Goal: Task Accomplishment & Management: Complete application form

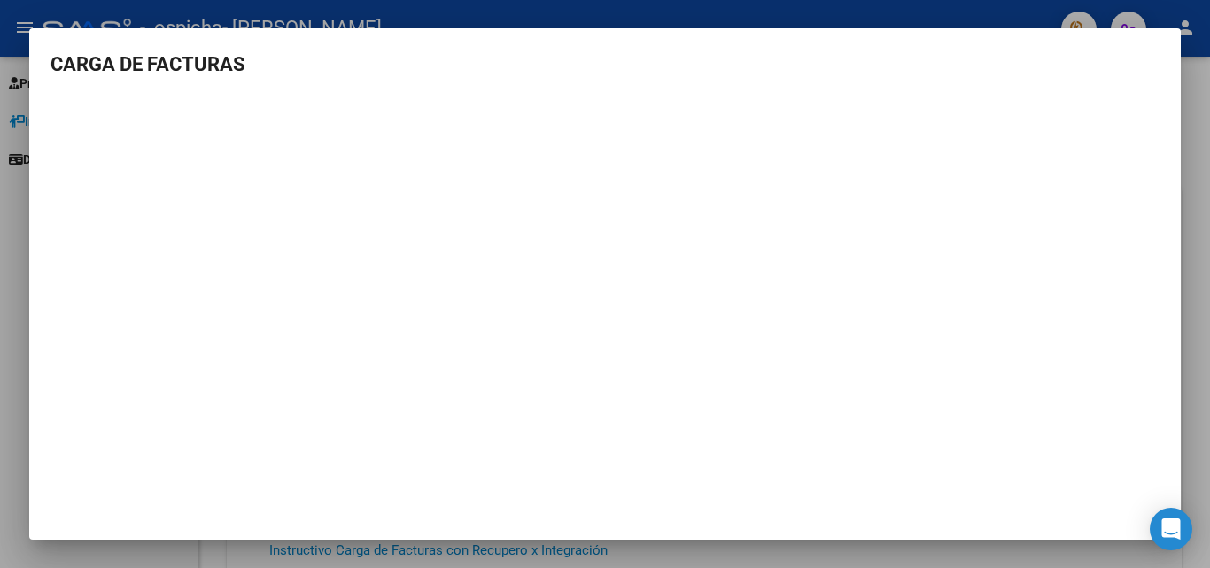
click at [55, 556] on div at bounding box center [605, 284] width 1210 height 568
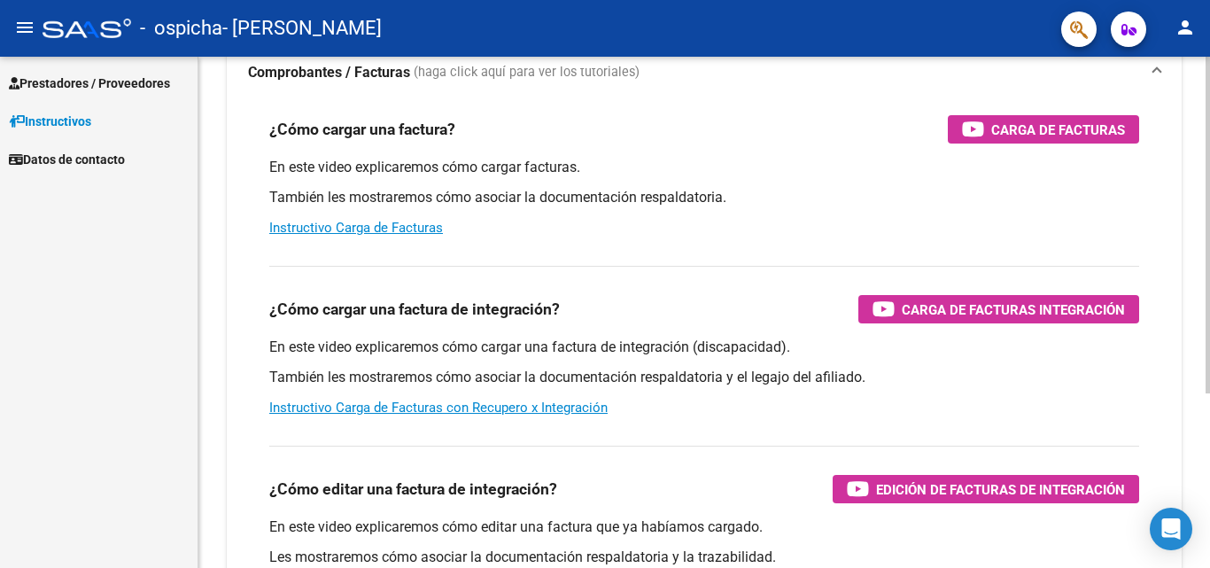
scroll to position [177, 0]
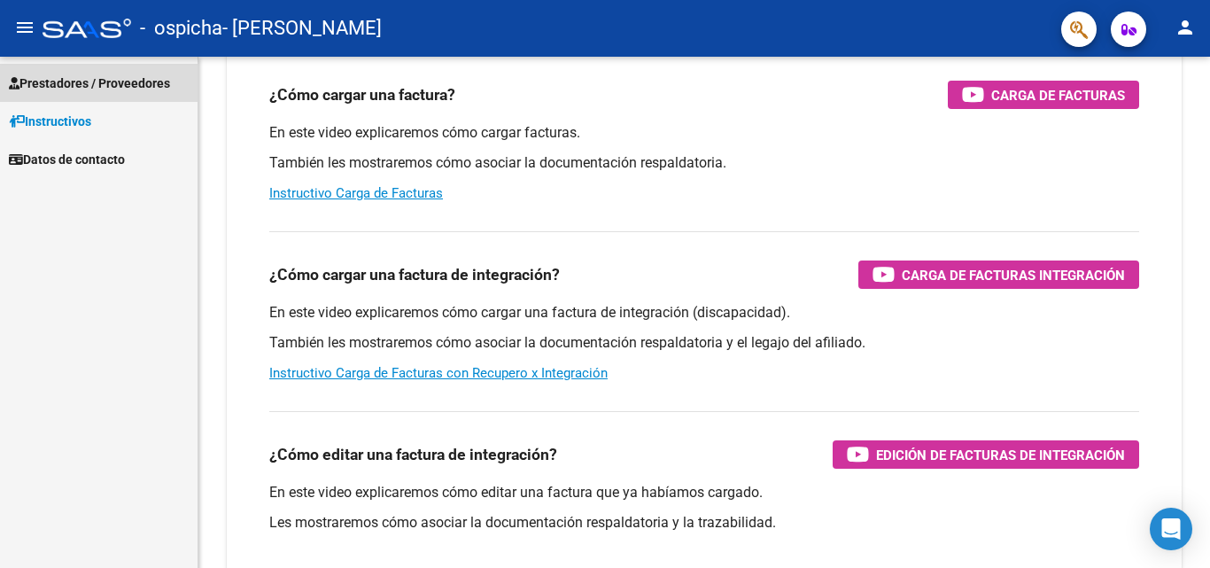
click at [113, 88] on span "Prestadores / Proveedores" at bounding box center [89, 83] width 161 height 19
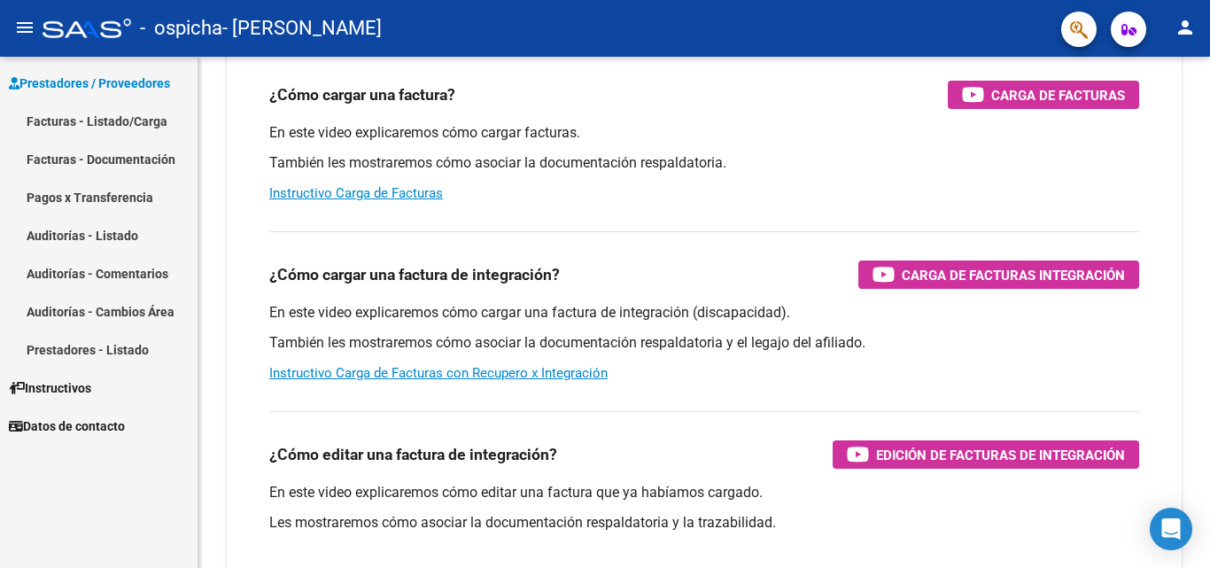
click at [107, 124] on link "Facturas - Listado/Carga" at bounding box center [99, 121] width 198 height 38
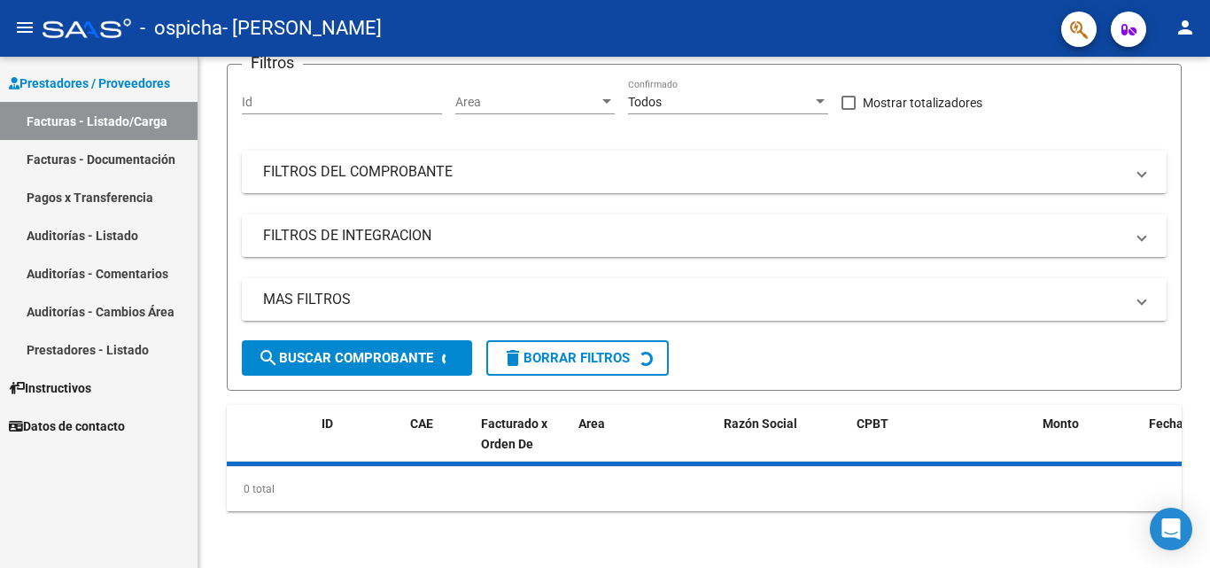
scroll to position [146, 0]
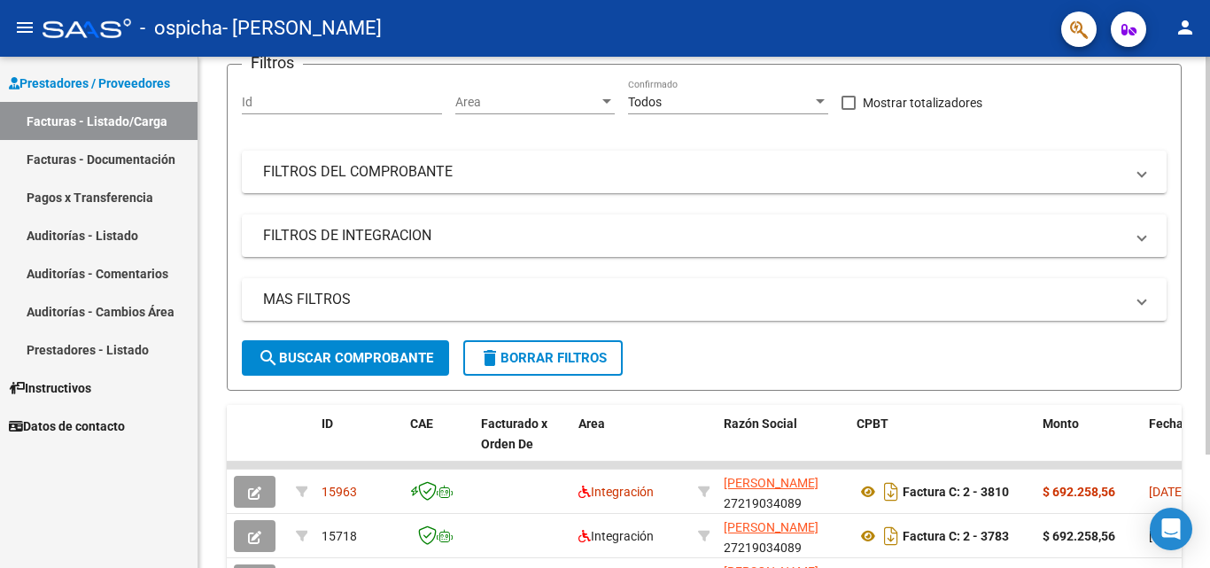
click at [346, 159] on app-list-header "PRESTADORES -> Listado de CPBTs Emitidos por Prestadores / Proveedores (alt+q) …" at bounding box center [704, 174] width 955 height 432
click at [352, 35] on button "Cargar Comprobante" at bounding box center [325, 20] width 197 height 32
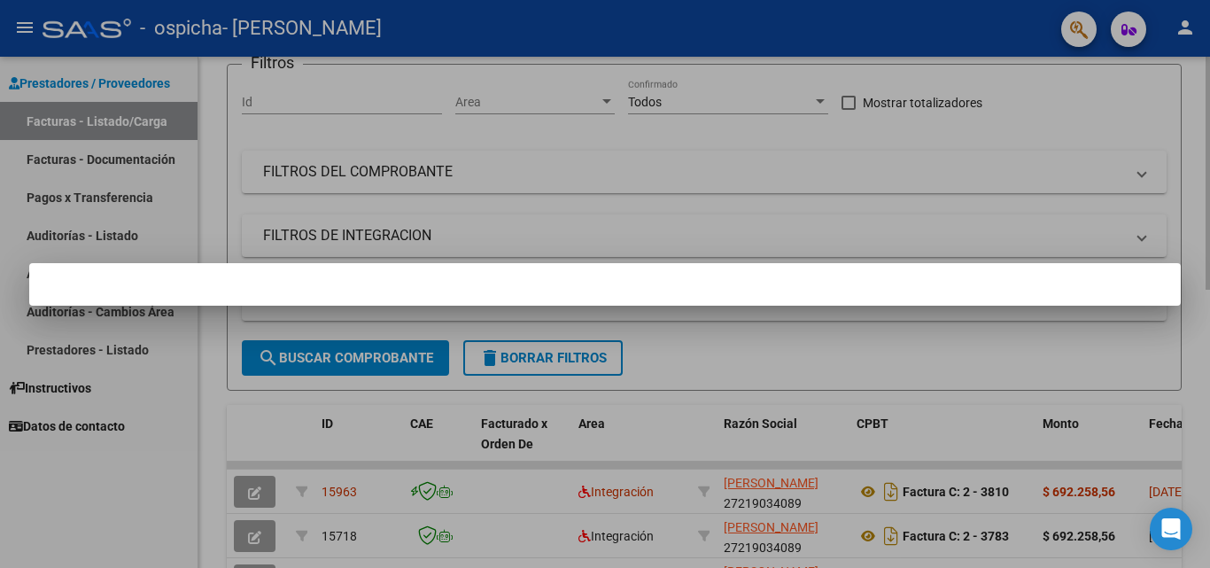
scroll to position [31, 0]
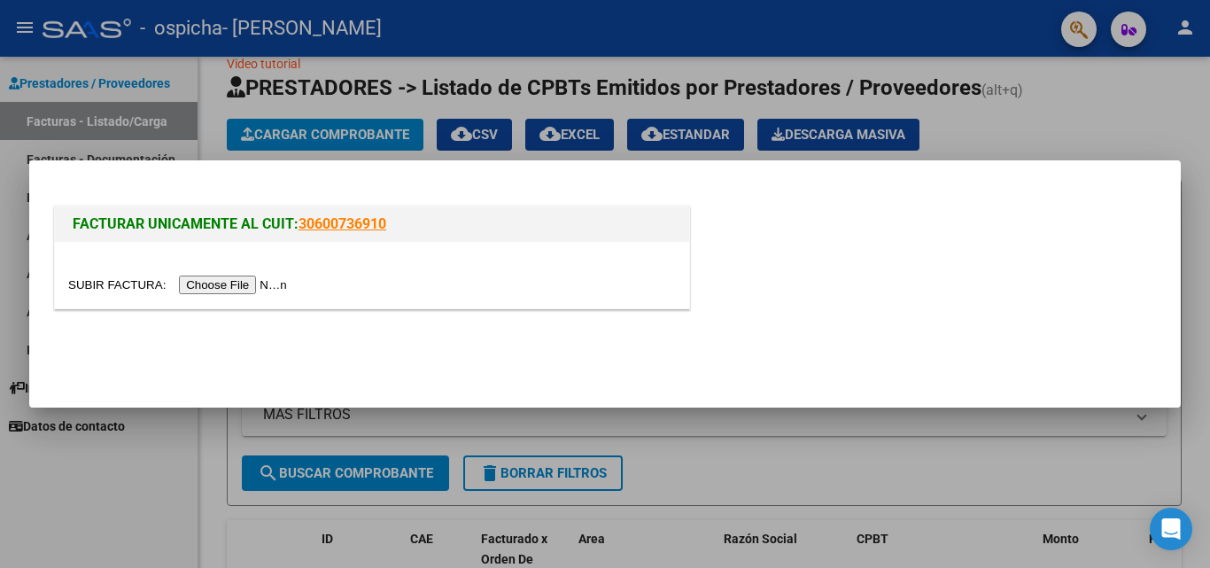
click at [234, 282] on input "file" at bounding box center [180, 285] width 224 height 19
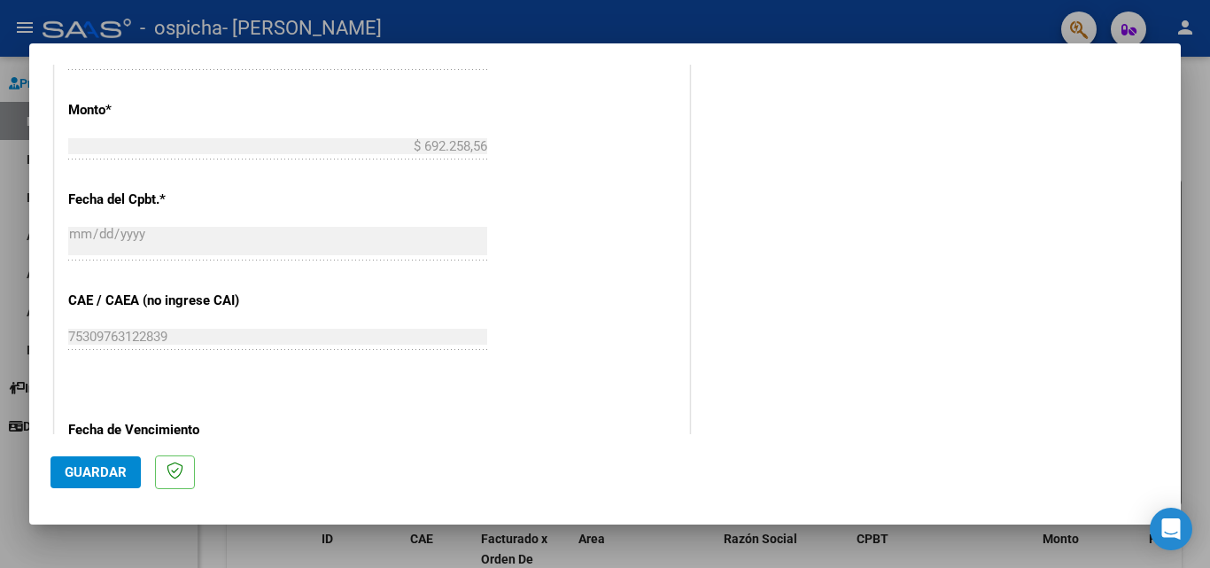
scroll to position [1156, 0]
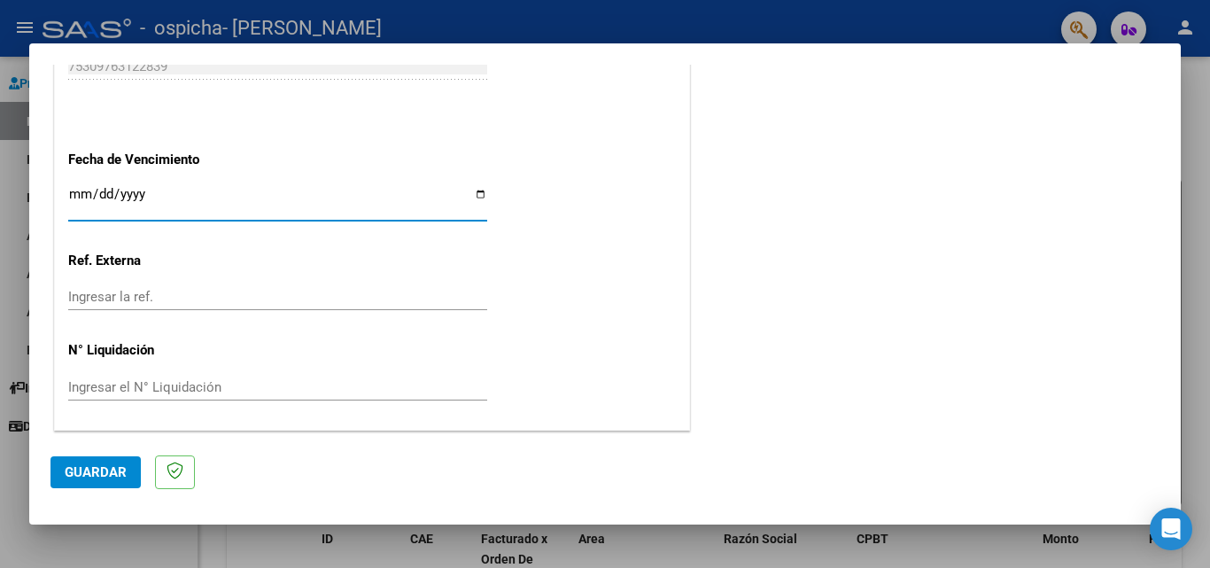
click at [471, 198] on input "Ingresar la fecha" at bounding box center [277, 201] width 419 height 28
type input "[DATE]"
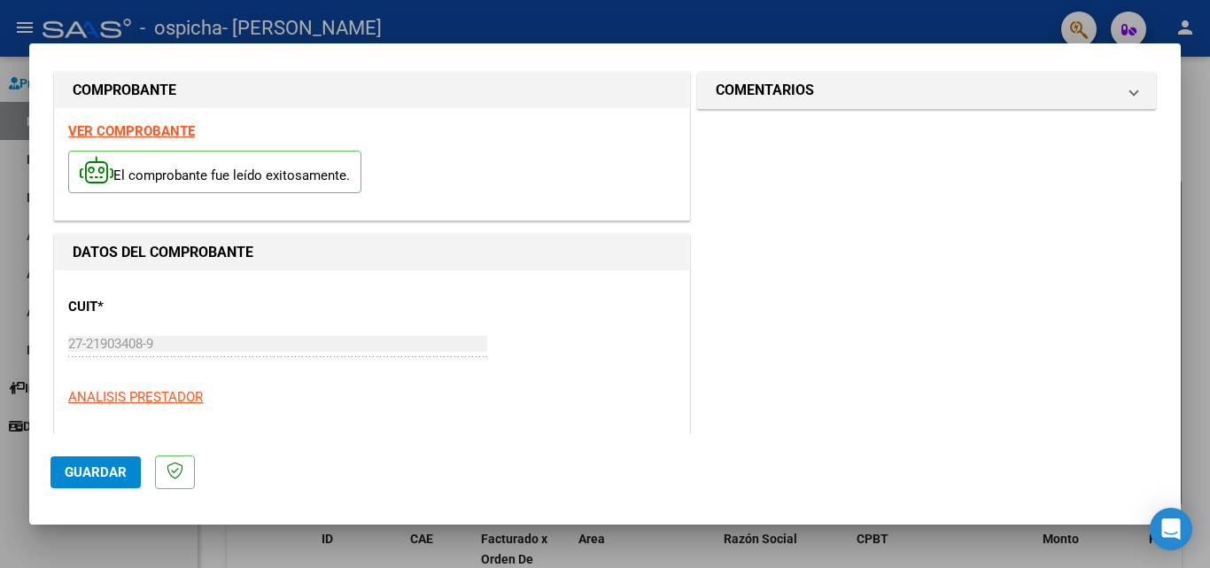
scroll to position [0, 0]
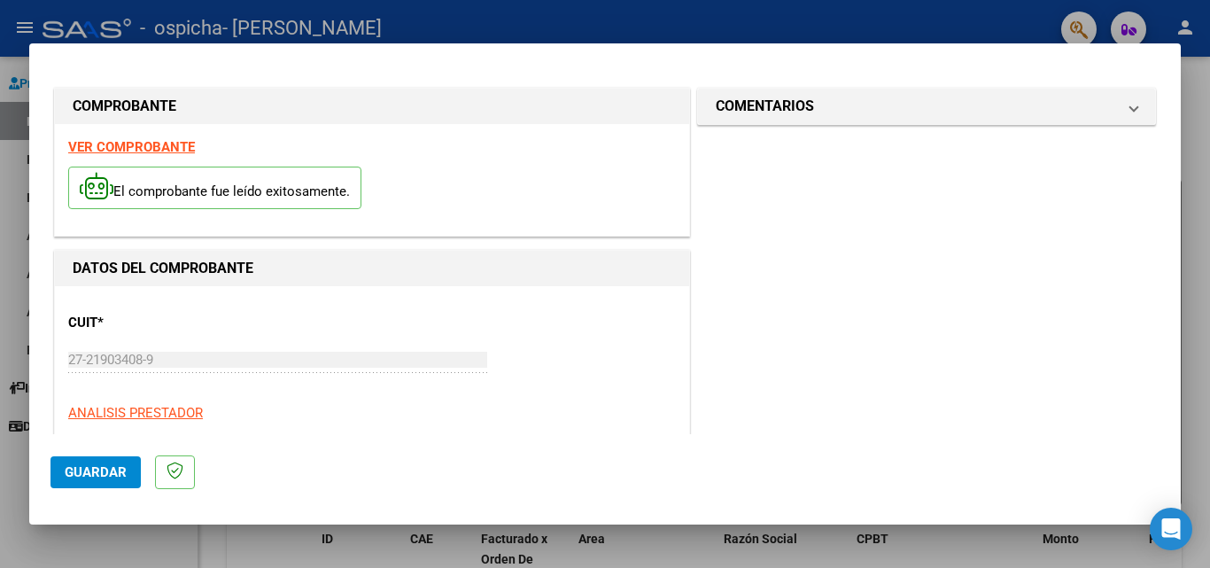
click at [83, 475] on span "Guardar" at bounding box center [96, 472] width 62 height 16
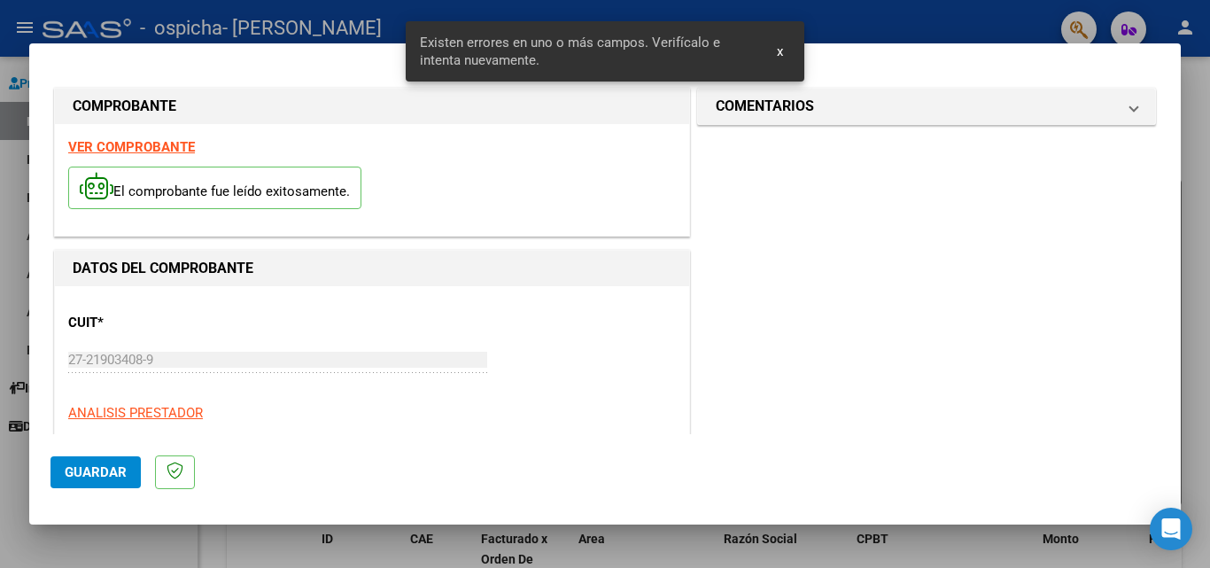
scroll to position [400, 0]
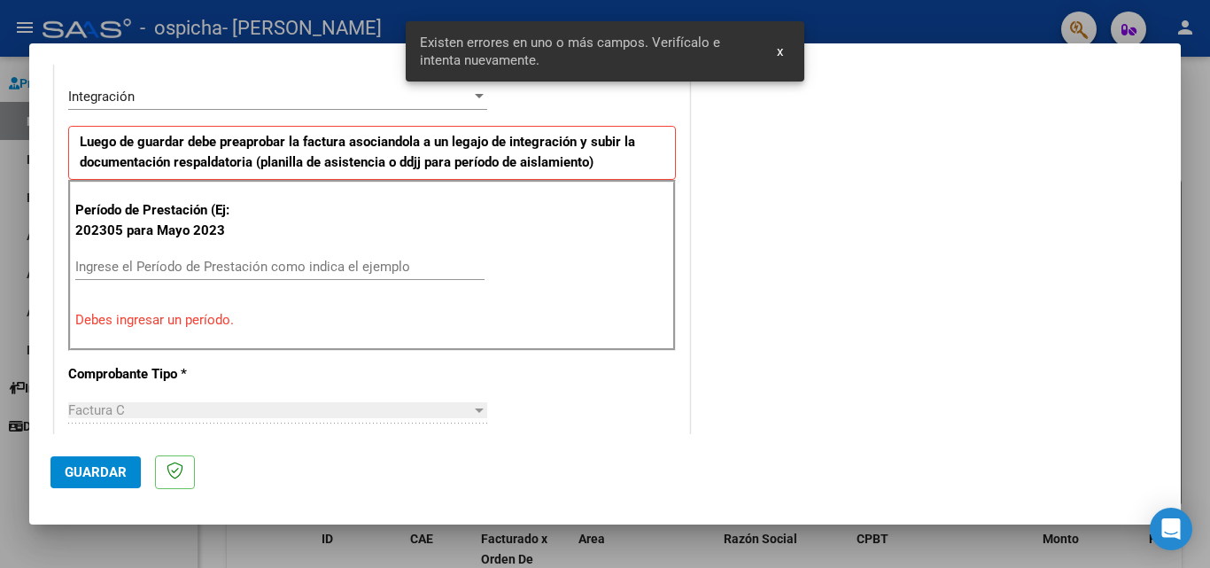
click at [167, 275] on input "Ingrese el Período de Prestación como indica el ejemplo" at bounding box center [279, 267] width 409 height 16
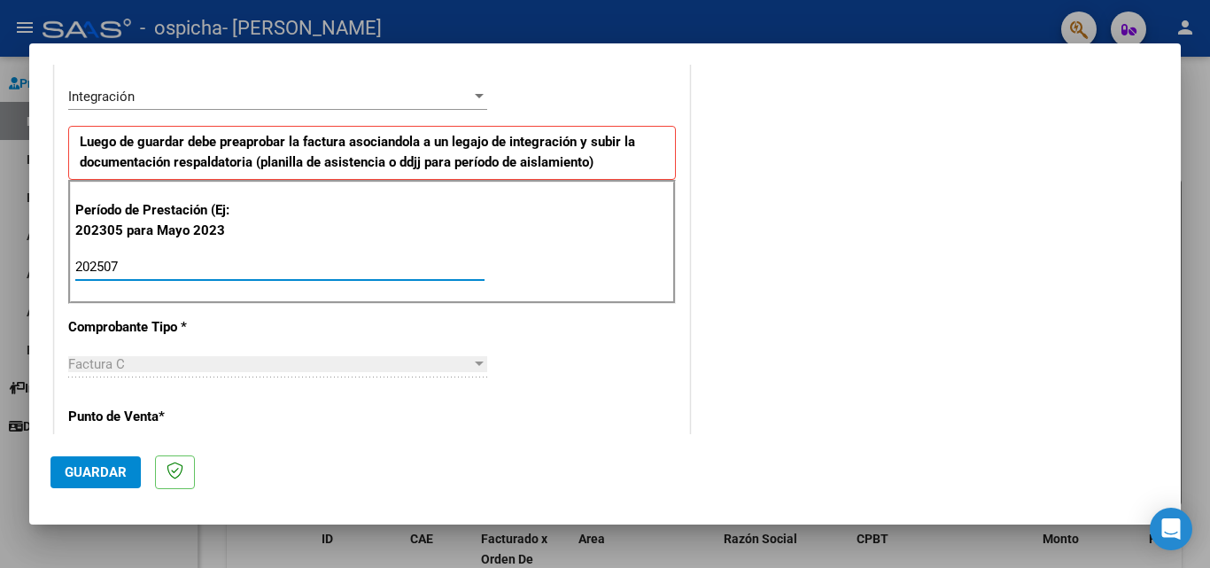
type input "202507"
click at [105, 471] on span "Guardar" at bounding box center [96, 472] width 62 height 16
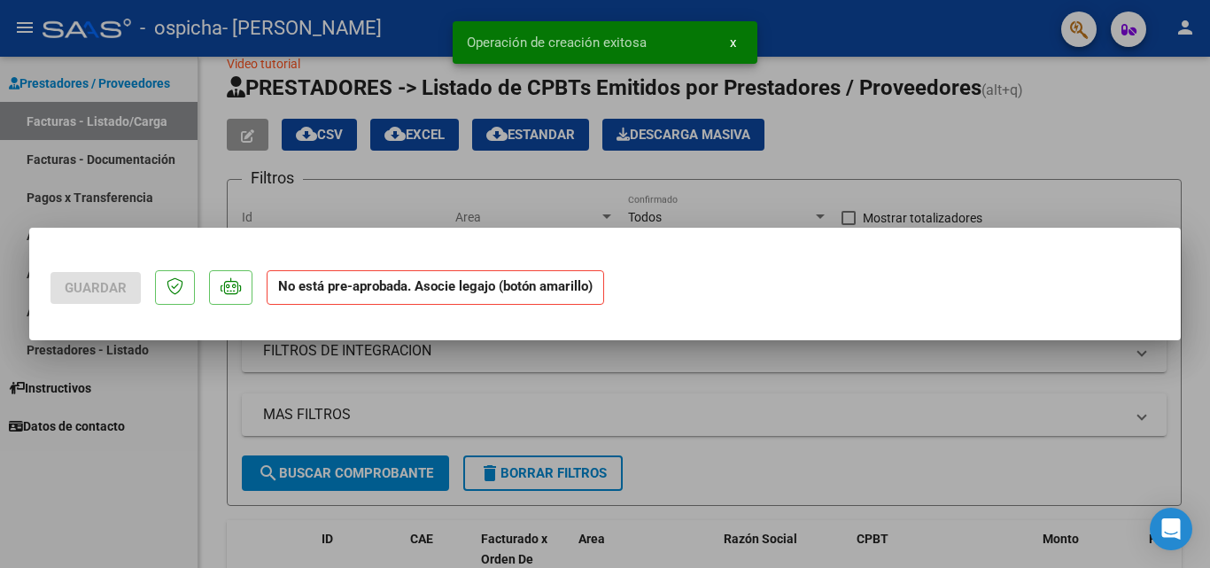
scroll to position [0, 0]
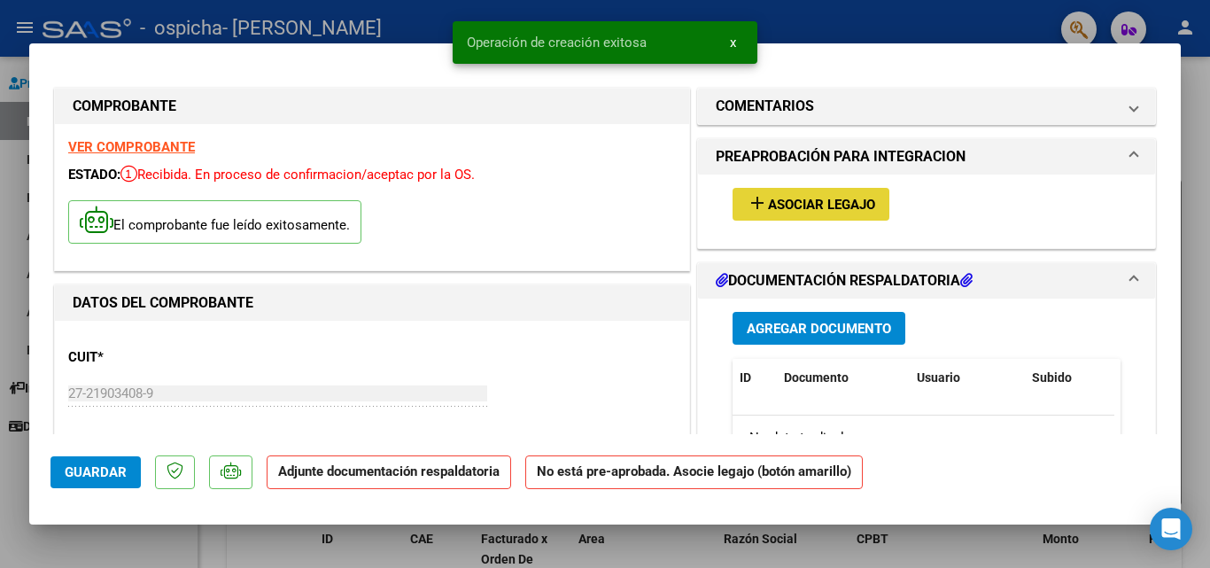
click at [800, 208] on span "Asociar Legajo" at bounding box center [821, 205] width 107 height 16
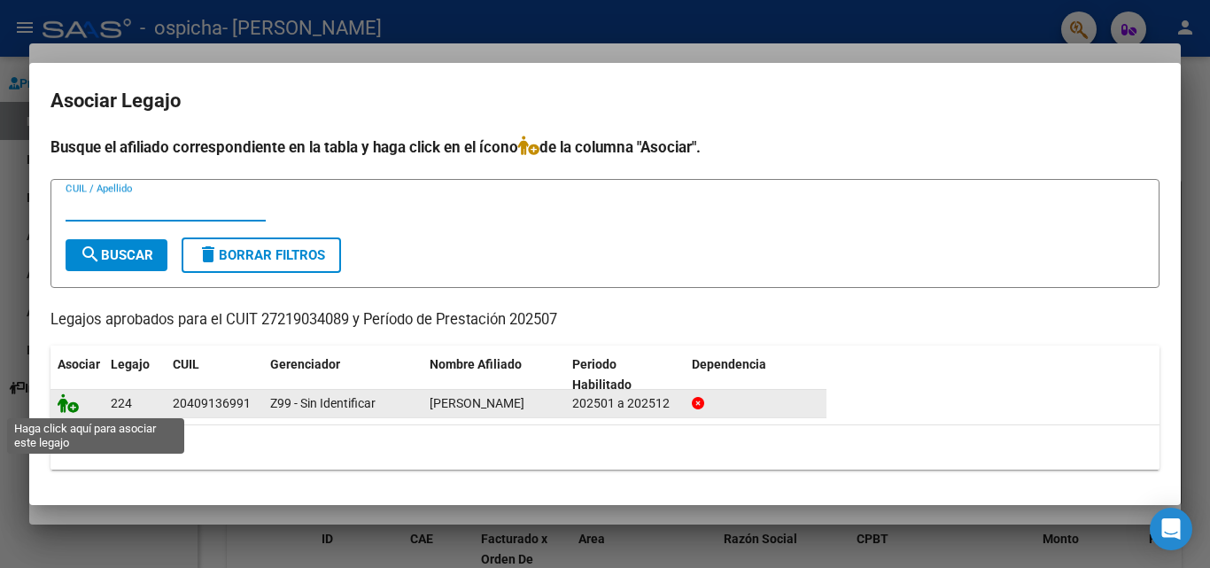
click at [74, 411] on icon at bounding box center [68, 402] width 21 height 19
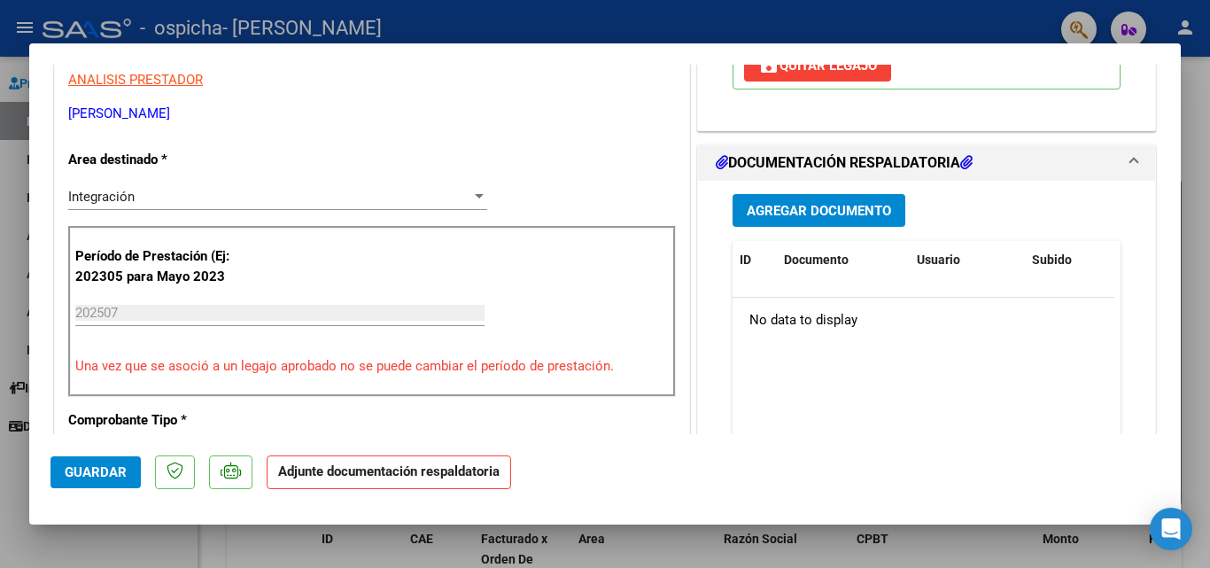
scroll to position [400, 0]
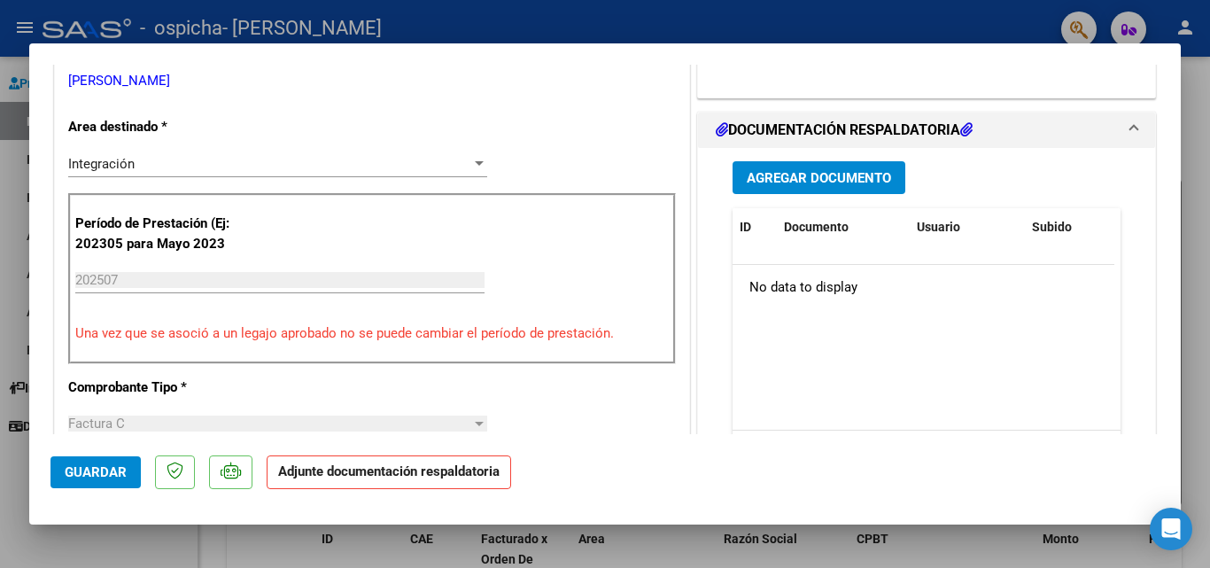
click at [836, 176] on span "Agregar Documento" at bounding box center [819, 178] width 144 height 16
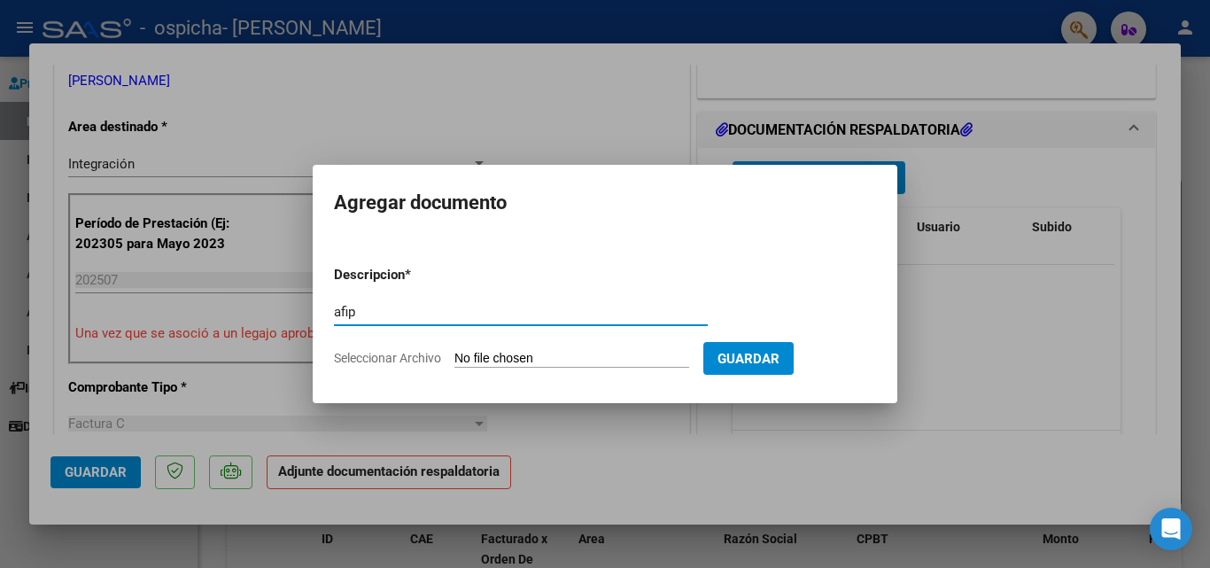
type input "afip"
click at [526, 356] on input "Seleccionar Archivo" at bounding box center [572, 359] width 235 height 17
type input "C:\fakepath\constancia cuit.pdf"
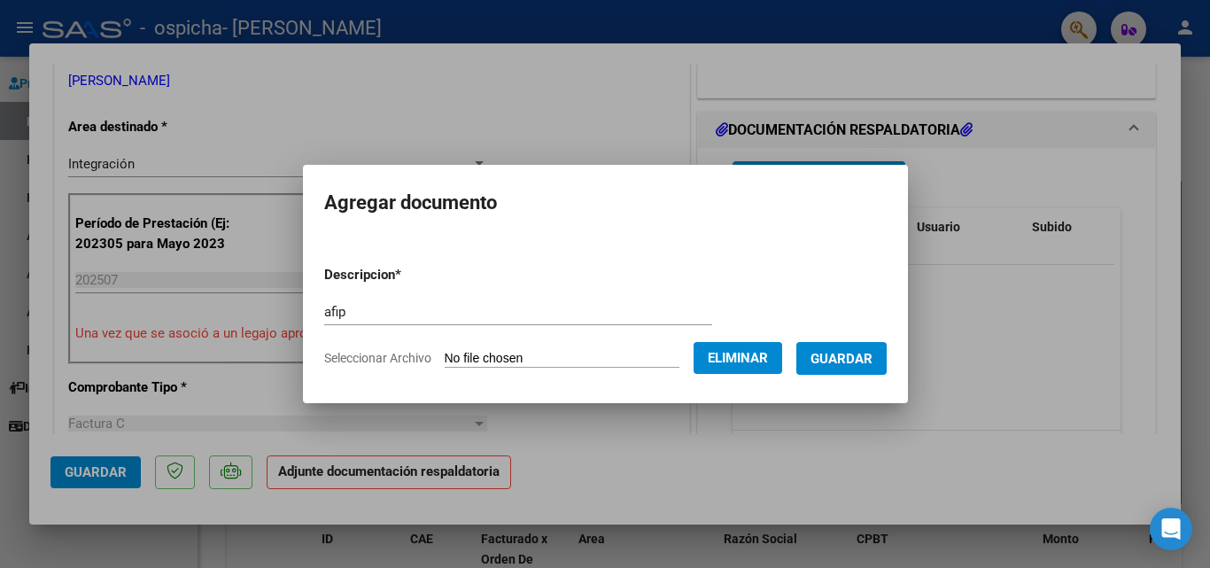
click at [861, 360] on span "Guardar" at bounding box center [842, 359] width 62 height 16
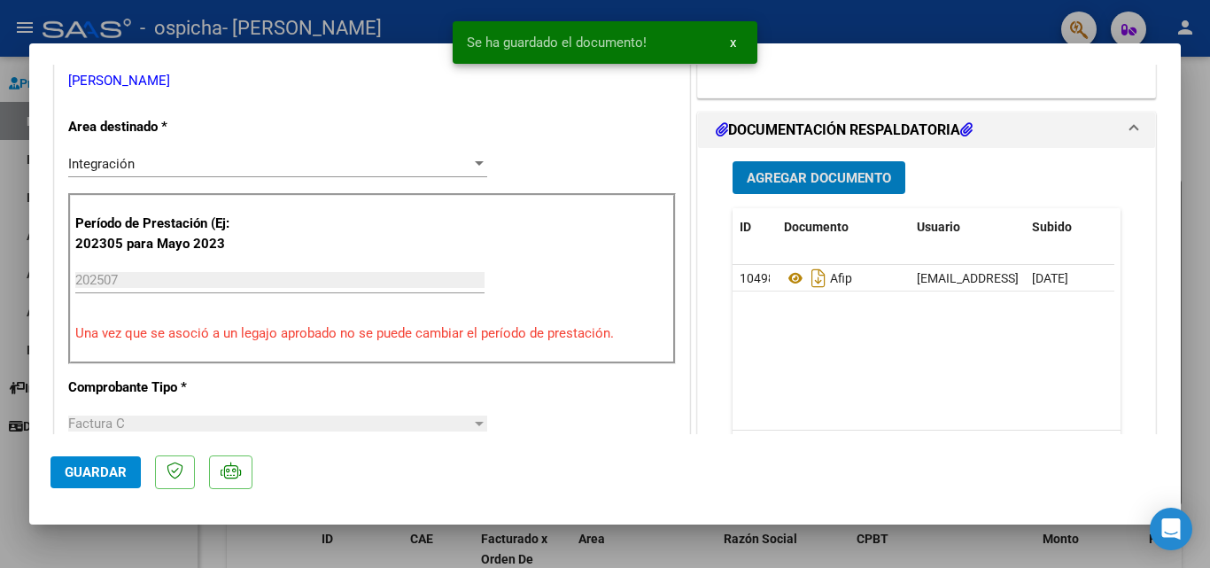
click at [825, 182] on span "Agregar Documento" at bounding box center [819, 178] width 144 height 16
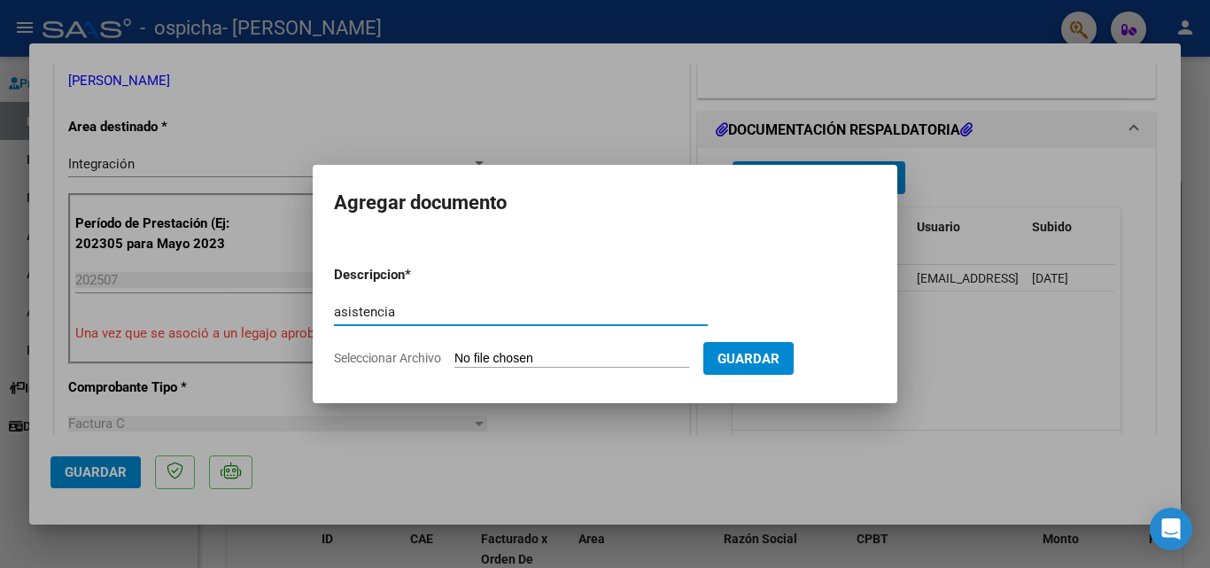
type input "asistencia"
click at [517, 362] on input "Seleccionar Archivo" at bounding box center [572, 359] width 235 height 17
type input "C:\fakepath\ASISTENCIA.pdf"
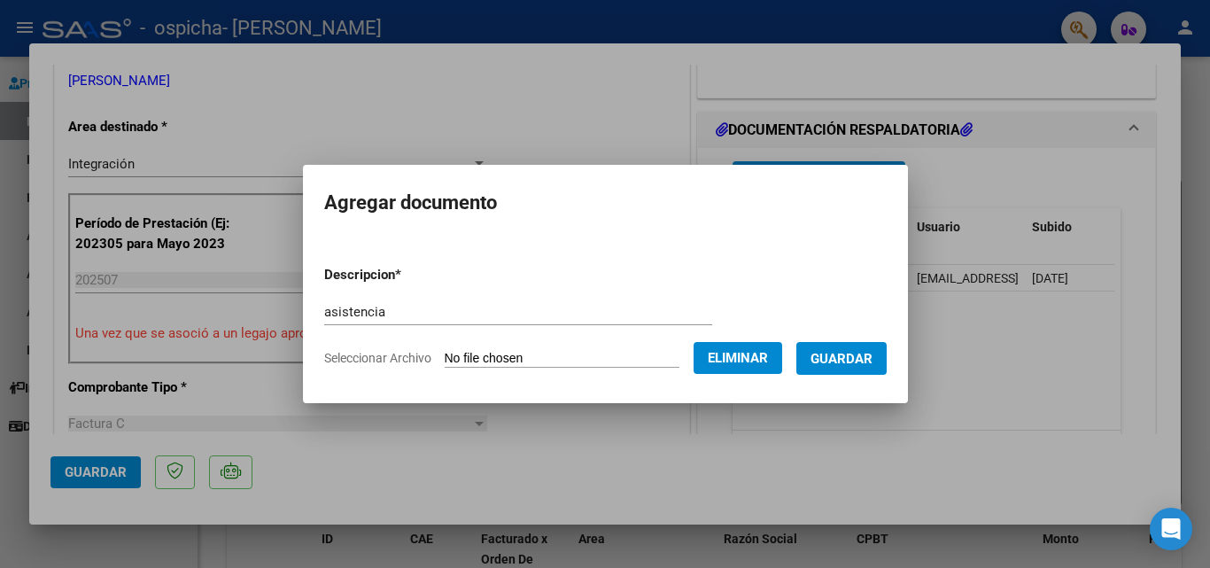
click at [873, 359] on span "Guardar" at bounding box center [842, 359] width 62 height 16
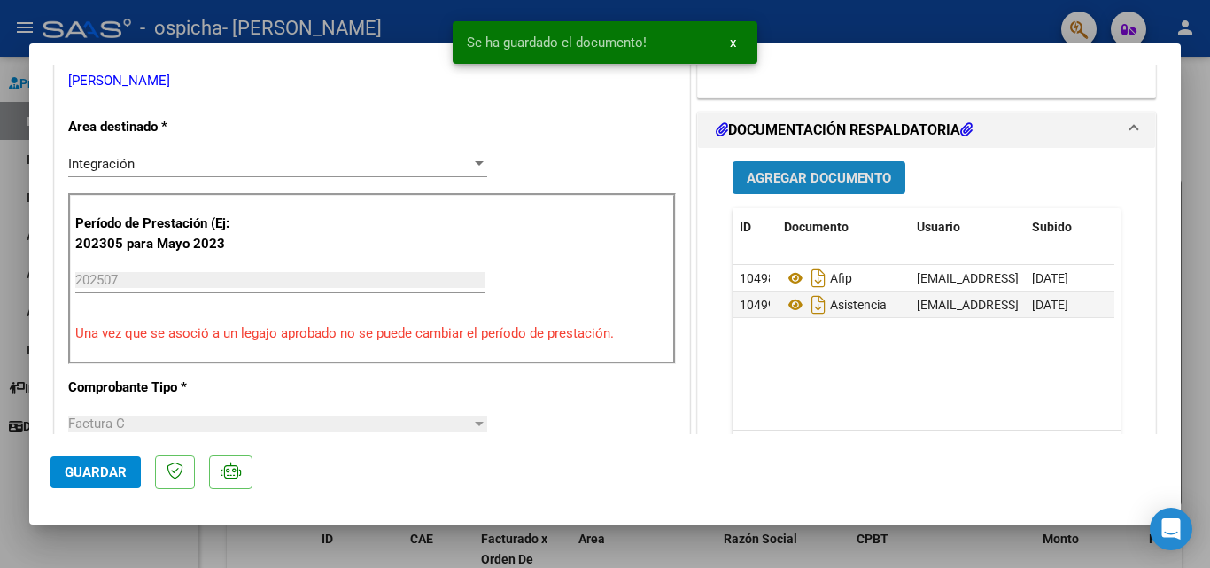
click at [828, 183] on span "Agregar Documento" at bounding box center [819, 178] width 144 height 16
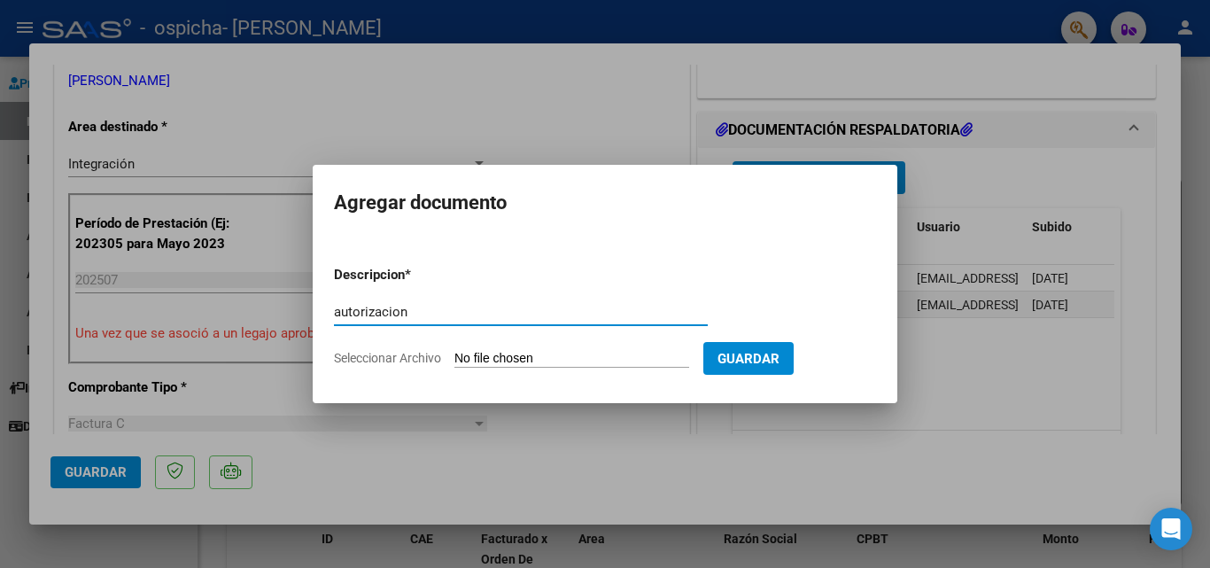
type input "autorizacion"
click at [528, 355] on input "Seleccionar Archivo" at bounding box center [572, 359] width 235 height 17
type input "C:\fakepath\NUEVO CENTRO DOLORES BO CENTRO DE DIA CAT A JD- [PERSON_NAME] ENERO…"
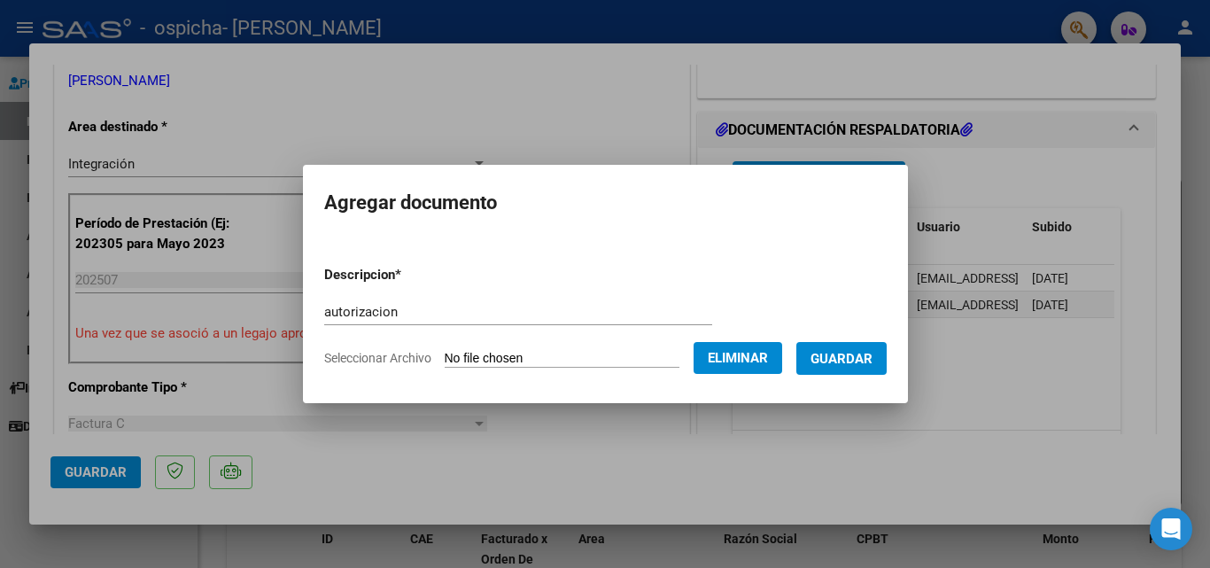
click at [855, 360] on span "Guardar" at bounding box center [842, 359] width 62 height 16
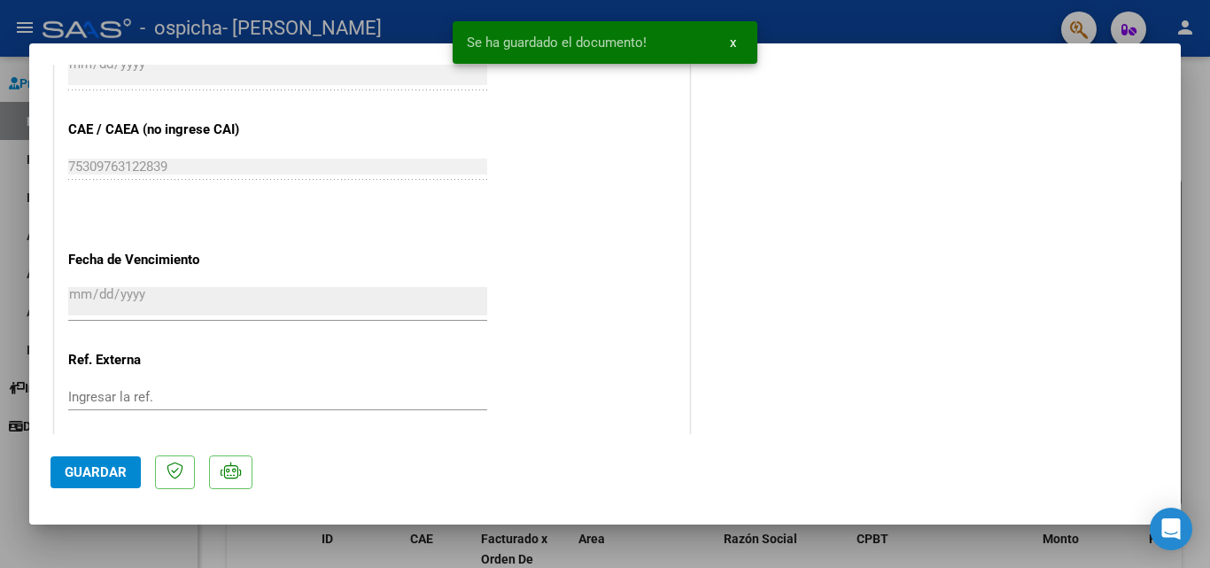
scroll to position [1217, 0]
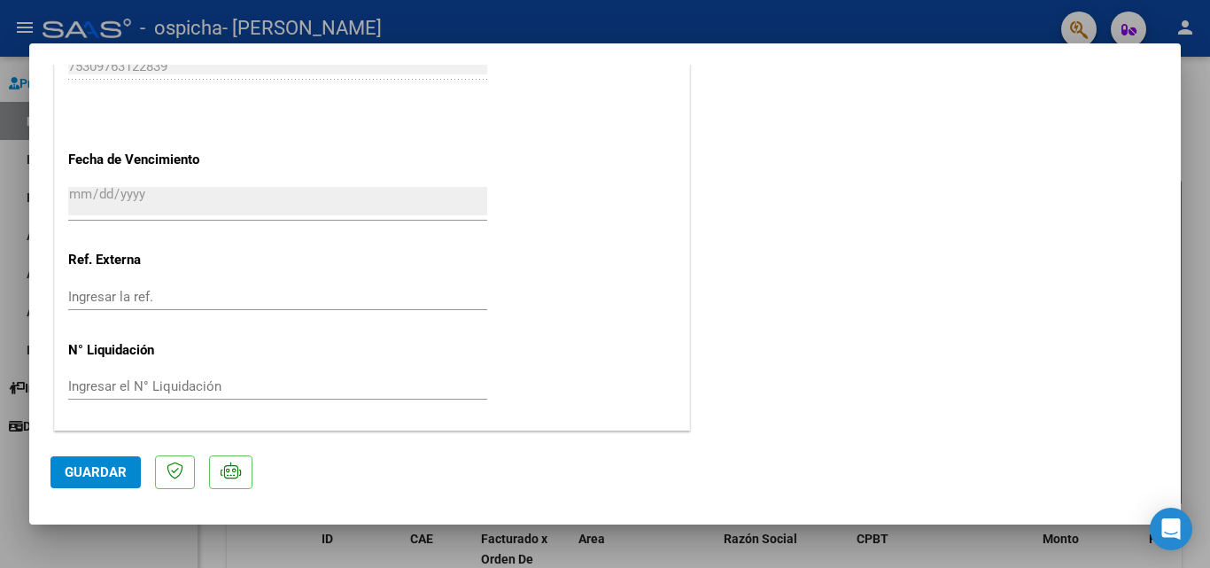
click at [86, 467] on span "Guardar" at bounding box center [96, 472] width 62 height 16
click at [1198, 163] on div at bounding box center [605, 284] width 1210 height 568
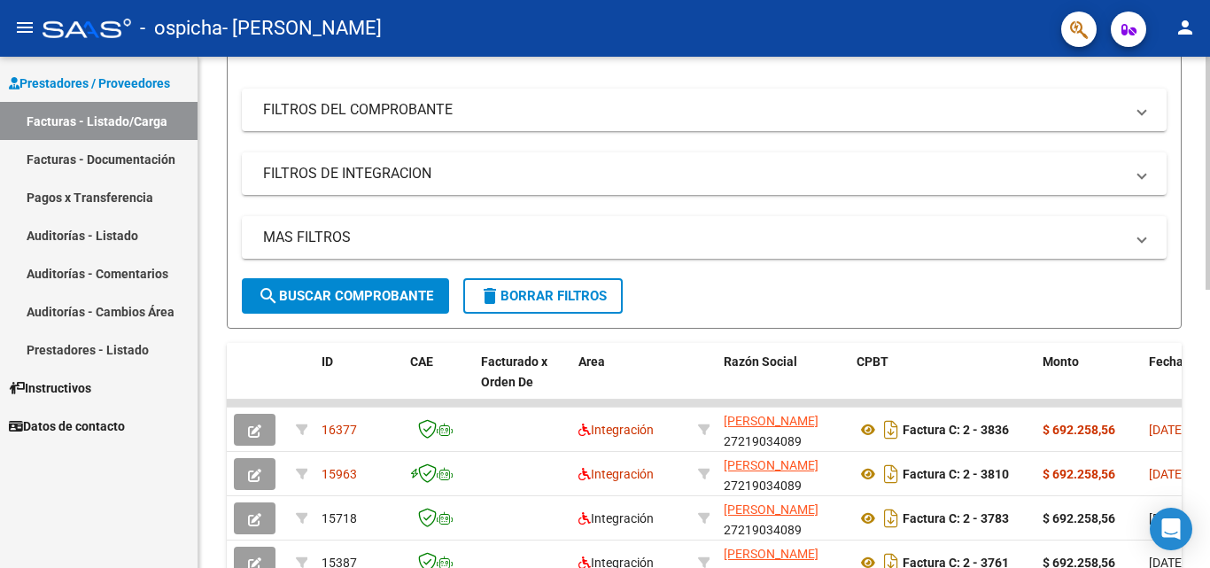
scroll to position [297, 0]
